Goal: Information Seeking & Learning: Compare options

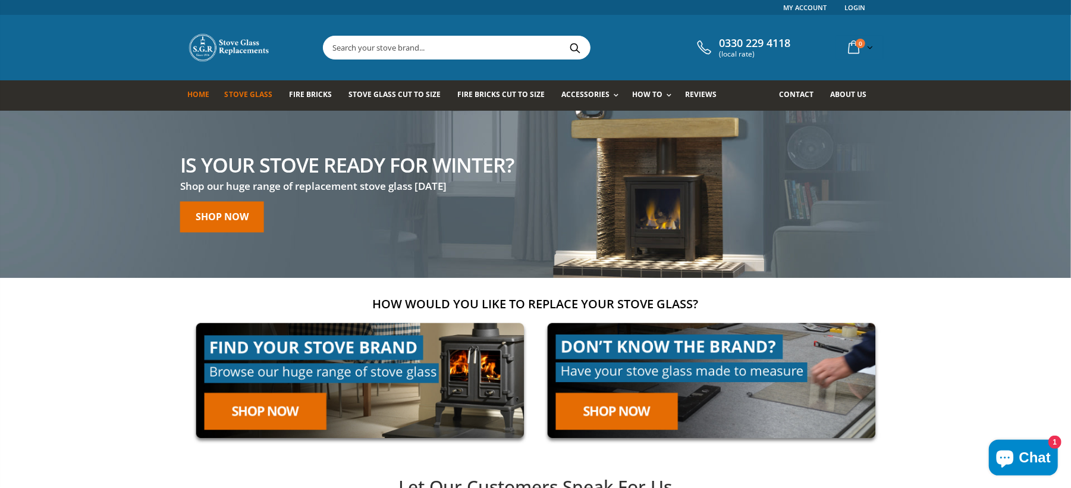
click at [246, 93] on span "Stove Glass" at bounding box center [249, 94] width 48 height 10
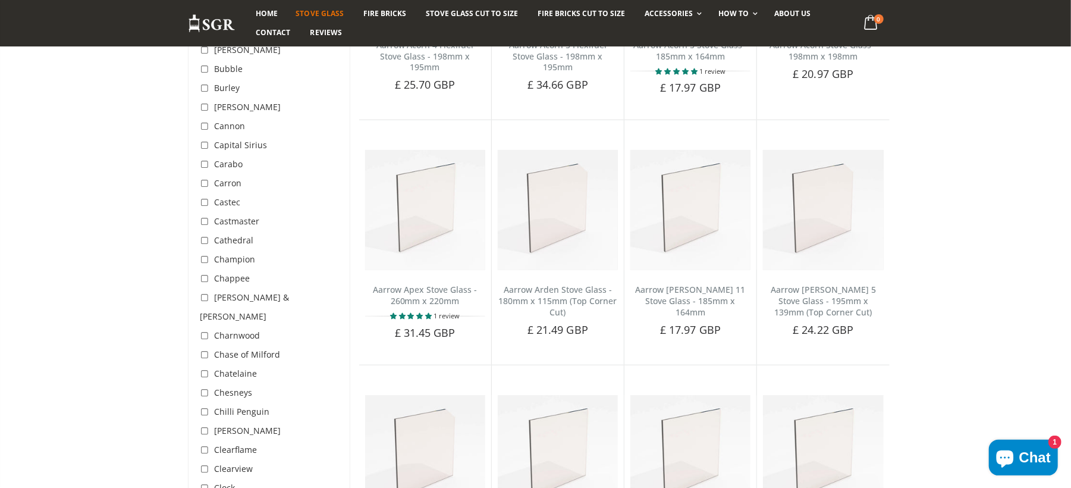
scroll to position [634, 0]
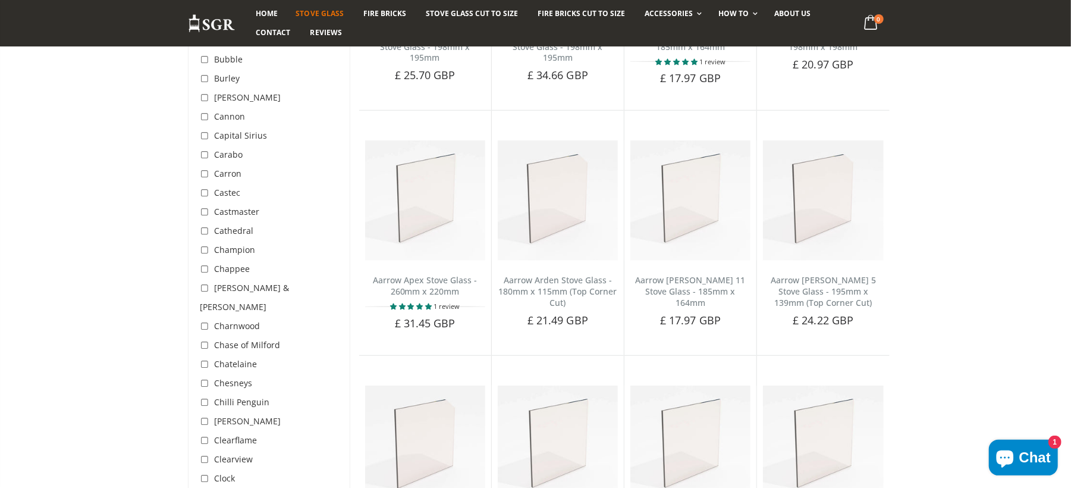
click at [201, 416] on input "checkbox" at bounding box center [206, 422] width 12 height 12
checkbox input "true"
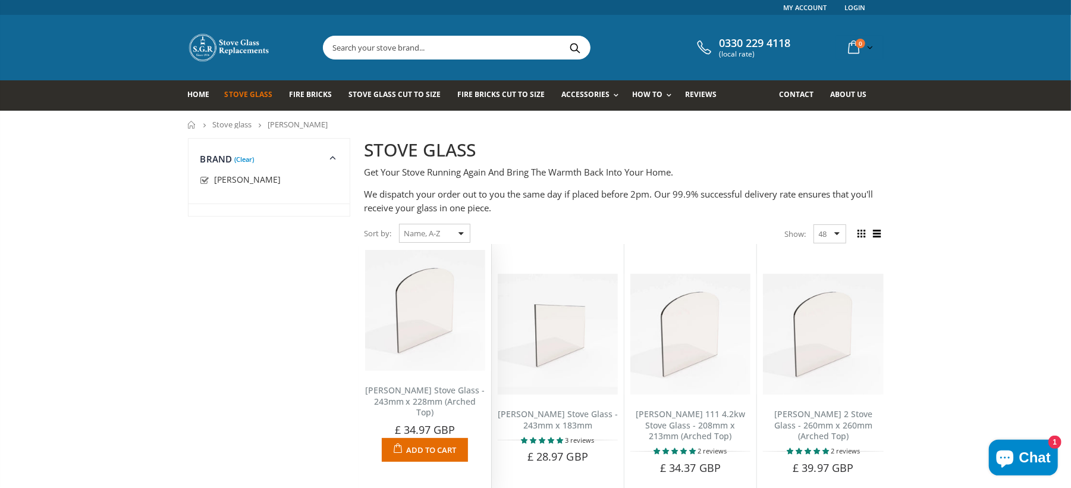
click at [395, 301] on img at bounding box center [425, 310] width 120 height 120
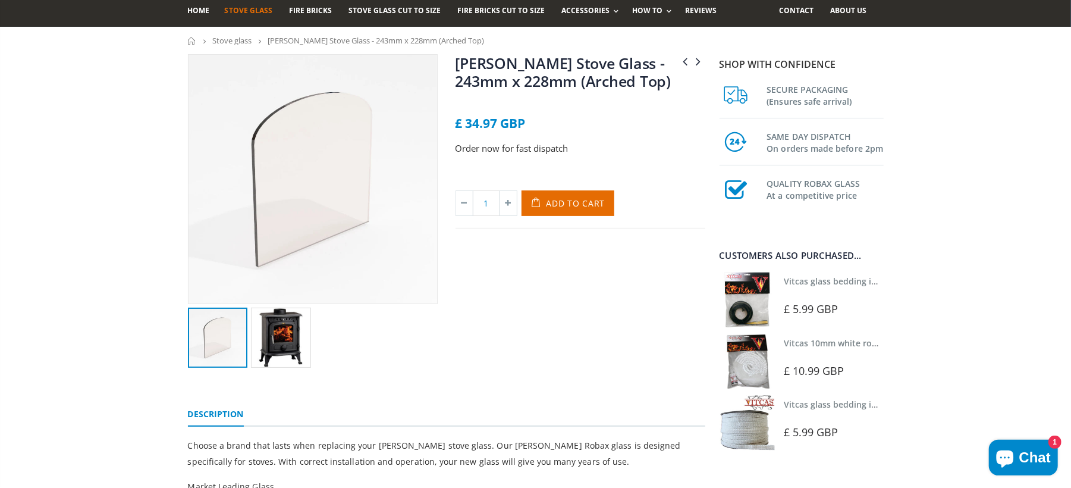
scroll to position [79, 0]
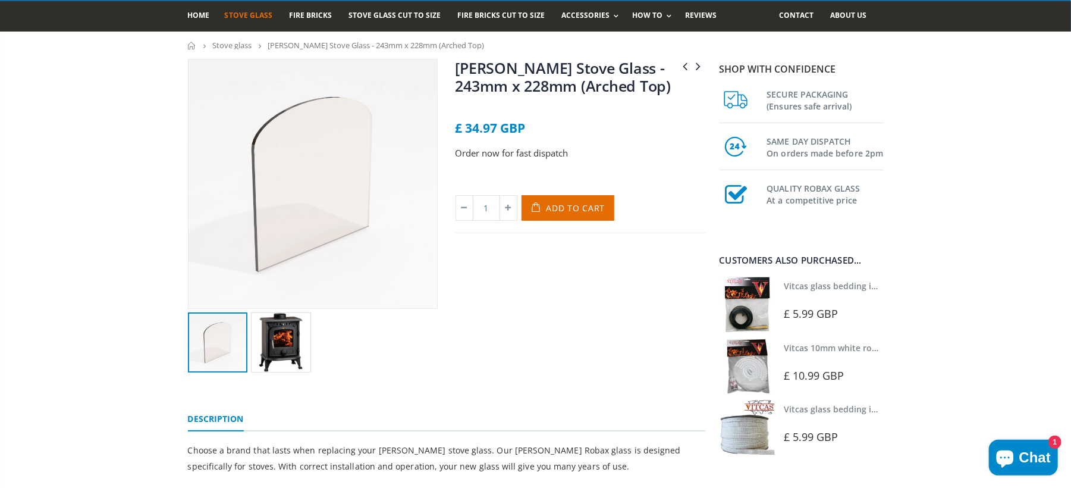
click at [334, 205] on img at bounding box center [313, 183] width 249 height 249
drag, startPoint x: 453, startPoint y: 62, endPoint x: 579, endPoint y: 108, distance: 134.7
click at [579, 108] on div "Chilli Penguin Woody Stove Glass - 439mm x 255mm [PERSON_NAME] Stove Glass - 24…" at bounding box center [581, 215] width 268 height 313
copy link "[PERSON_NAME] Stove Glass - 243mm x 228mm (Arched Top)"
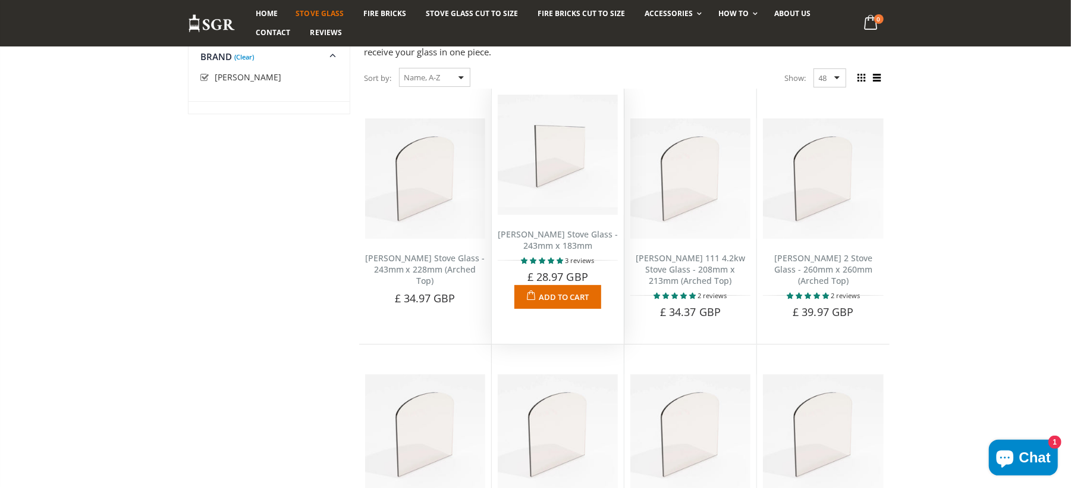
scroll to position [158, 0]
click at [566, 230] on link "Clarke Buckingham Stove Glass - 243mm x 183mm" at bounding box center [558, 237] width 120 height 23
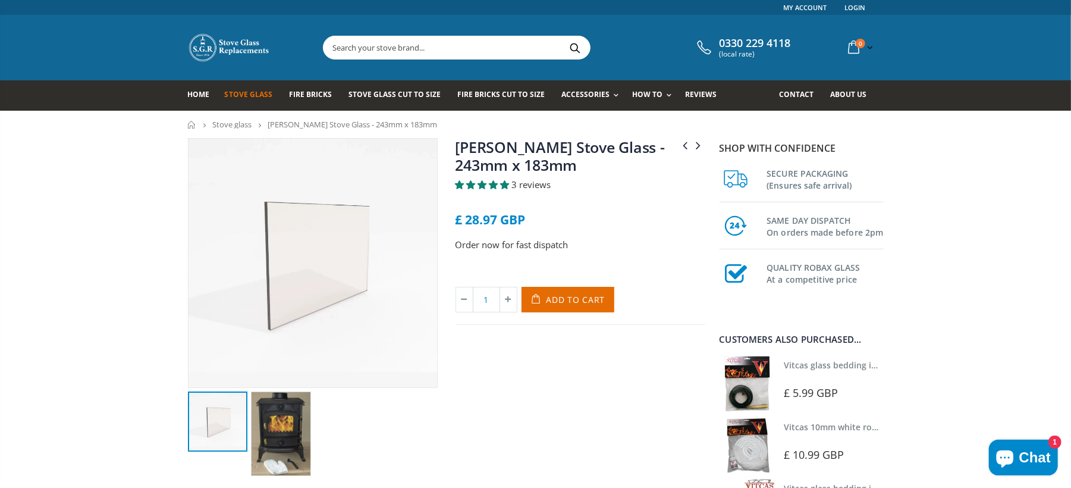
drag, startPoint x: 0, startPoint y: 0, endPoint x: 444, endPoint y: 150, distance: 468.6
click at [444, 150] on div "Clarke Buckingham ii Stove Glass - 243mm x 228mm (Arched Top) Clarke Carlton 11…" at bounding box center [446, 320] width 535 height 364
copy div "Clarke Buckingham ii Stove Glass - 243mm x 228mm (Arched Top) Clarke Carlton 11…"
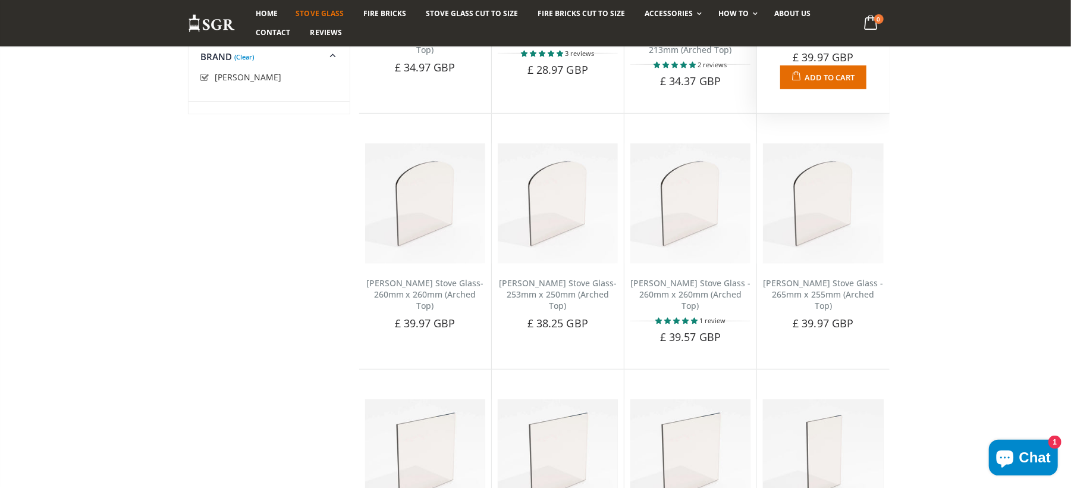
scroll to position [397, 0]
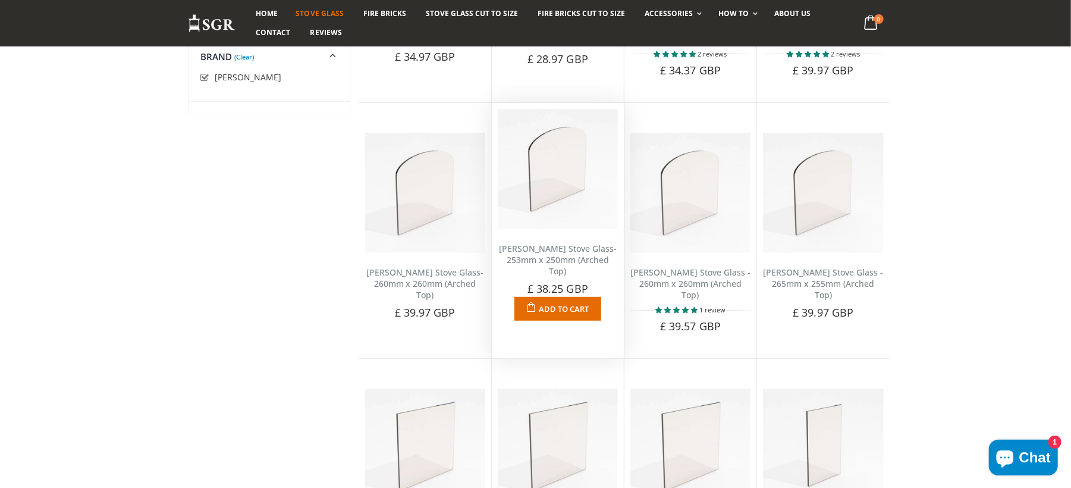
click at [536, 258] on link "[PERSON_NAME] Stove Glass- 253mm x 250mm (Arched Top)" at bounding box center [558, 260] width 118 height 34
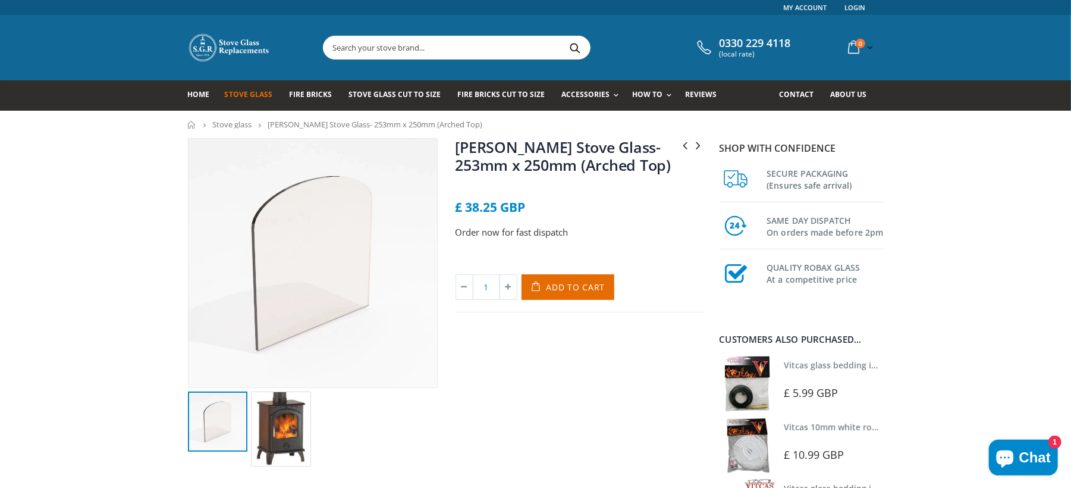
drag, startPoint x: 0, startPoint y: 0, endPoint x: 421, endPoint y: 170, distance: 454.0
click at [421, 170] on div "[PERSON_NAME] Stove Glass- 260mm x 260mm (Arched Top) [PERSON_NAME] Chesterfiel…" at bounding box center [446, 315] width 535 height 355
click at [607, 171] on link "[PERSON_NAME] Stove Glass- 253mm x 250mm (Arched Top)" at bounding box center [564, 156] width 216 height 38
drag, startPoint x: 0, startPoint y: 0, endPoint x: 531, endPoint y: 173, distance: 558.5
click at [435, 170] on div "[PERSON_NAME] Stove Glass- 260mm x 260mm (Arched Top) [PERSON_NAME] Chesterfiel…" at bounding box center [446, 315] width 535 height 355
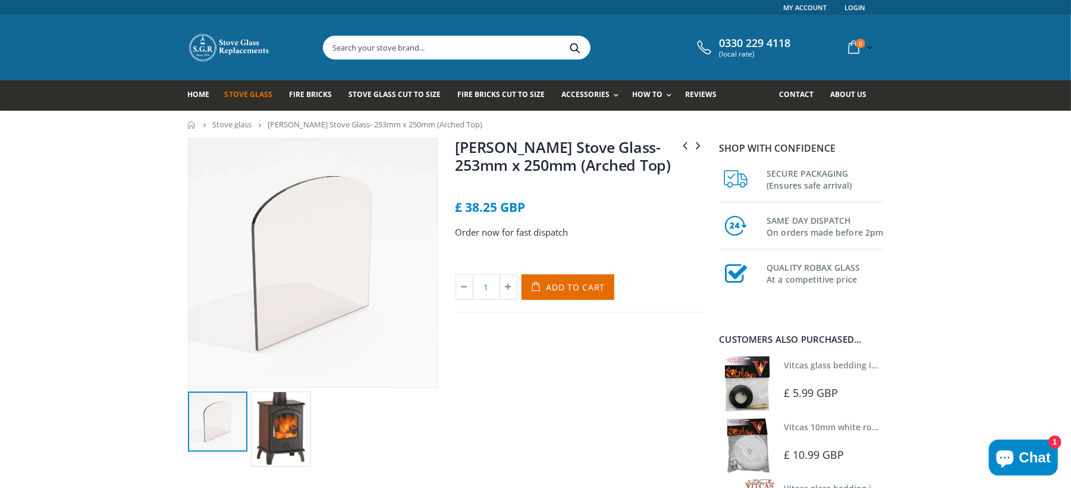
copy div "[PERSON_NAME] Stove Glass- 260mm x 260mm (Arched Top) [PERSON_NAME] Chesterfiel…"
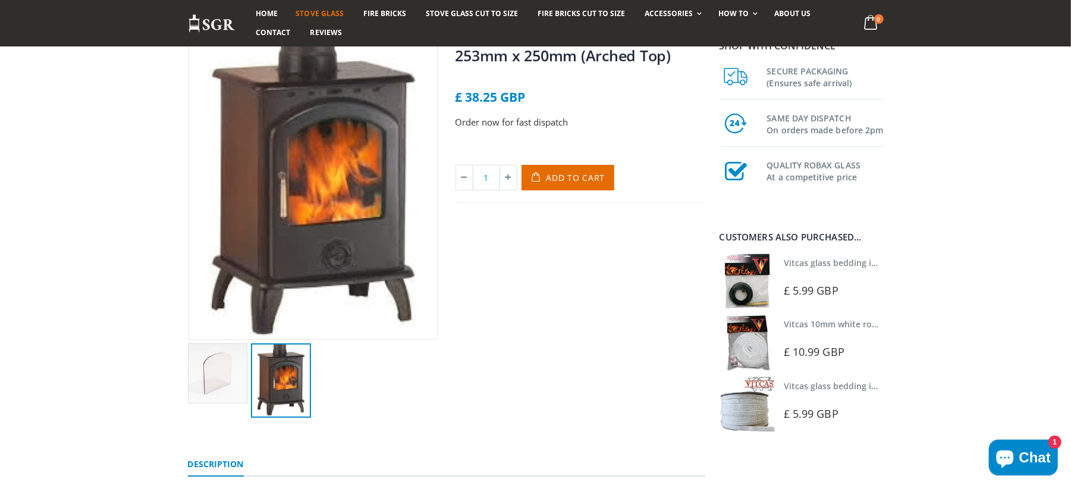
scroll to position [158, 0]
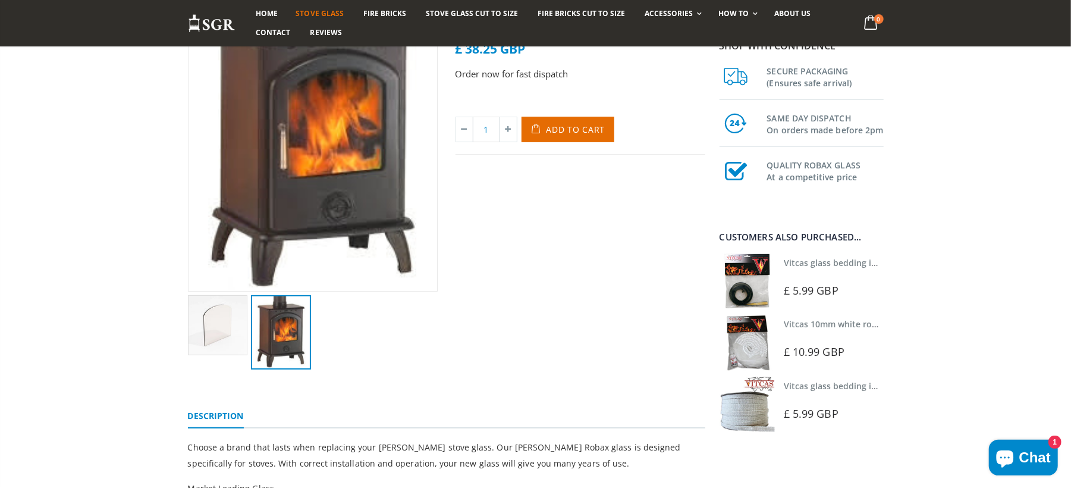
click at [300, 338] on img at bounding box center [281, 332] width 60 height 74
click at [293, 189] on img at bounding box center [313, 136] width 249 height 311
click at [341, 158] on img at bounding box center [313, 136] width 249 height 311
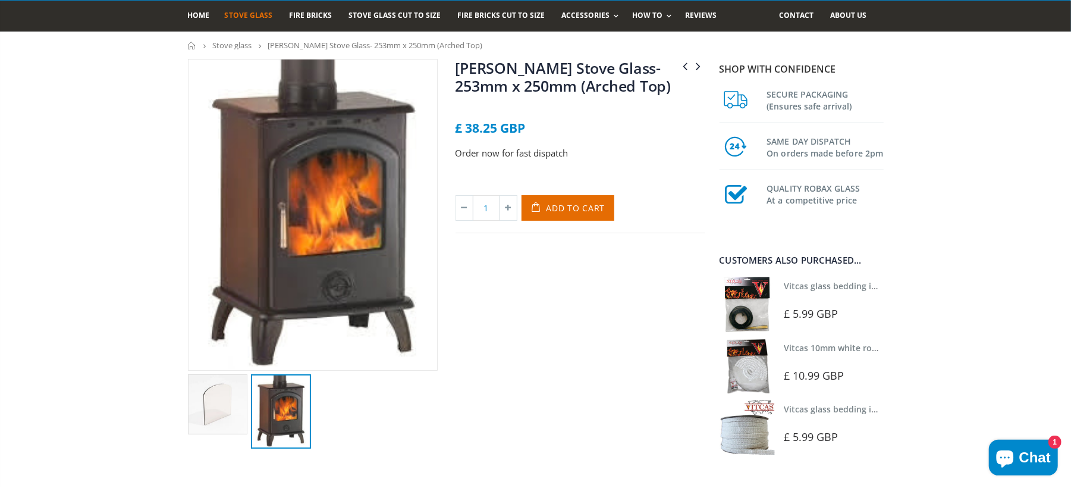
scroll to position [0, 0]
